Goal: Transaction & Acquisition: Download file/media

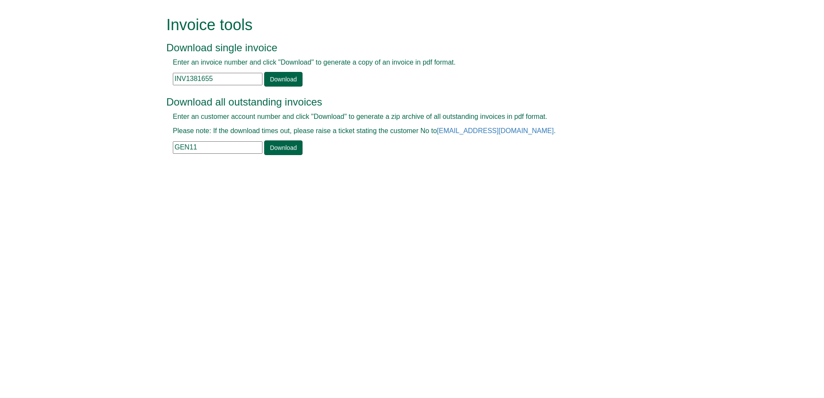
drag, startPoint x: 215, startPoint y: 80, endPoint x: 157, endPoint y: 80, distance: 58.6
click at [157, 80] on form "Invoice tools Download single invoice Enter an invoice number and click "Downlo…" at bounding box center [412, 86] width 824 height 173
paste input "403347"
click at [277, 81] on link "Download" at bounding box center [283, 79] width 38 height 15
drag, startPoint x: 237, startPoint y: 80, endPoint x: 157, endPoint y: 78, distance: 80.6
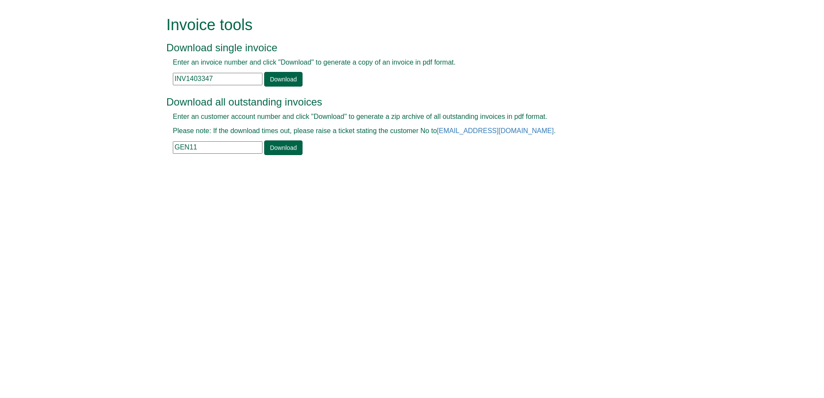
click at [157, 78] on form "Invoice tools Download single invoice Enter an invoice number and click "Downlo…" at bounding box center [412, 86] width 824 height 173
paste input "PO67735"
click at [280, 87] on div "Invalid invoice number" at bounding box center [402, 87] width 472 height 0
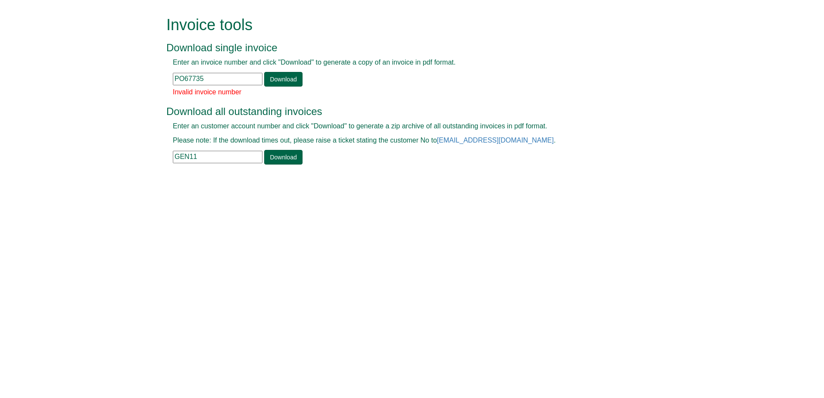
drag, startPoint x: 208, startPoint y: 77, endPoint x: 136, endPoint y: 77, distance: 71.9
click at [136, 77] on form "Invoice tools Download single invoice Enter an invoice number and click "Downlo…" at bounding box center [412, 91] width 824 height 183
paste input "INV1403292"
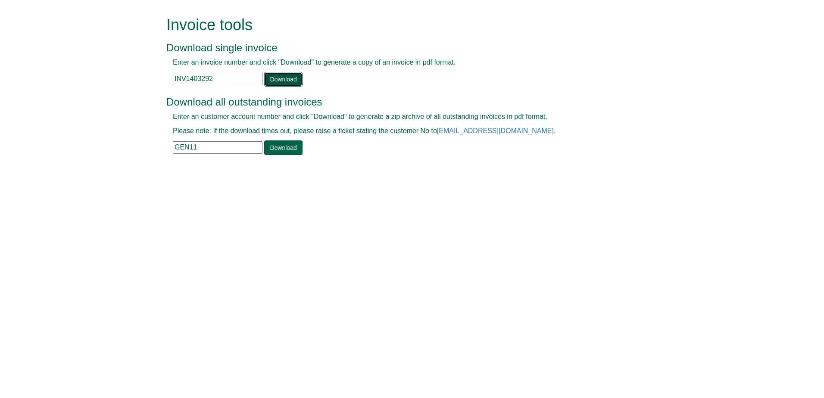
click at [293, 81] on link "Download" at bounding box center [283, 79] width 38 height 15
drag, startPoint x: 220, startPoint y: 78, endPoint x: 123, endPoint y: 78, distance: 96.9
click at [123, 78] on form "Invoice tools Download single invoice Enter an invoice number and click "Downlo…" at bounding box center [412, 86] width 824 height 173
paste input "71"
click at [274, 79] on link "Download" at bounding box center [283, 79] width 38 height 15
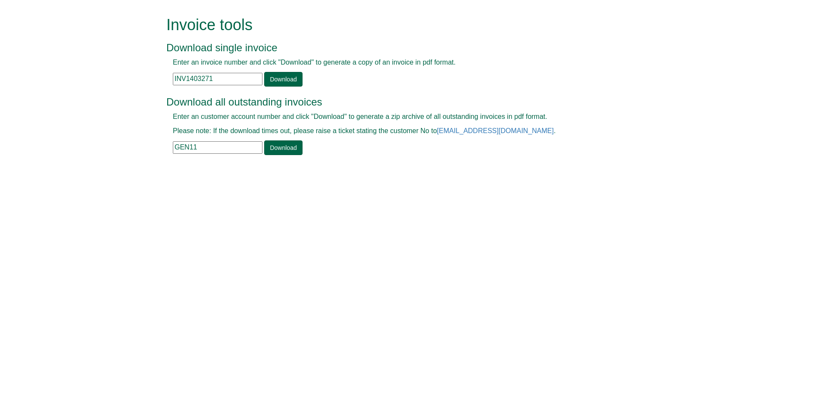
drag, startPoint x: 223, startPoint y: 73, endPoint x: 134, endPoint y: 73, distance: 89.6
click at [134, 73] on form "Invoice tools Download single invoice Enter an invoice number and click "Downlo…" at bounding box center [412, 86] width 824 height 173
paste input "93"
click at [287, 77] on link "Download" at bounding box center [283, 79] width 38 height 15
drag, startPoint x: 239, startPoint y: 84, endPoint x: 152, endPoint y: 81, distance: 87.5
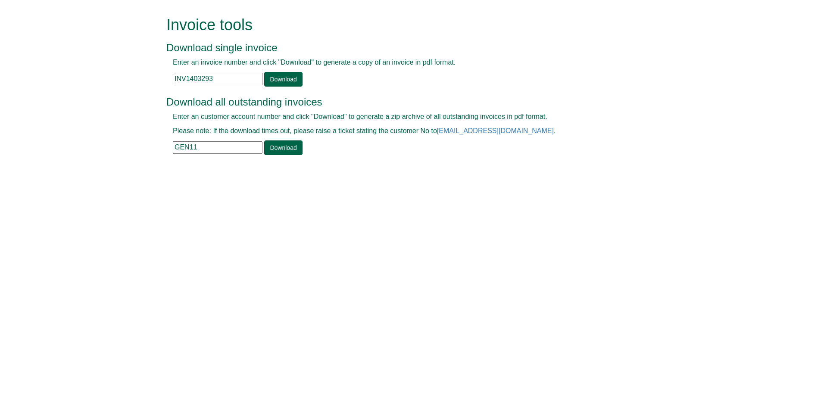
click at [152, 81] on form "Invoice tools Download single invoice Enter an invoice number and click "Downlo…" at bounding box center [412, 86] width 824 height 173
paste input "117"
click at [278, 77] on link "Download" at bounding box center [283, 79] width 38 height 15
drag, startPoint x: 243, startPoint y: 78, endPoint x: 162, endPoint y: 78, distance: 81.4
click at [162, 78] on div "Invoice tools Download single invoice Enter an invoice number and click "Downlo…" at bounding box center [412, 86] width 504 height 173
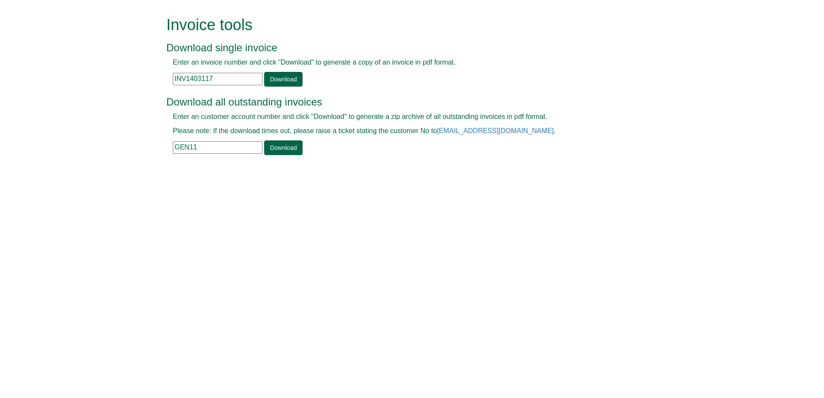
paste input "36"
type input "INV1403367"
click at [285, 81] on link "Download" at bounding box center [283, 79] width 38 height 15
